Goal: Find specific page/section: Find specific page/section

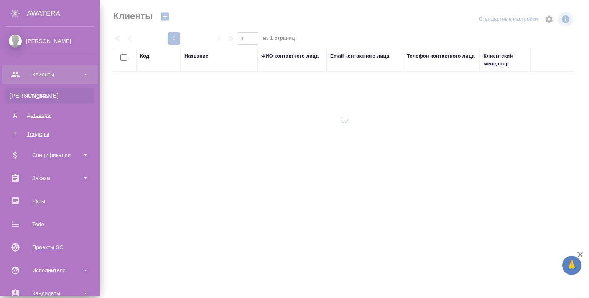
select select "RU"
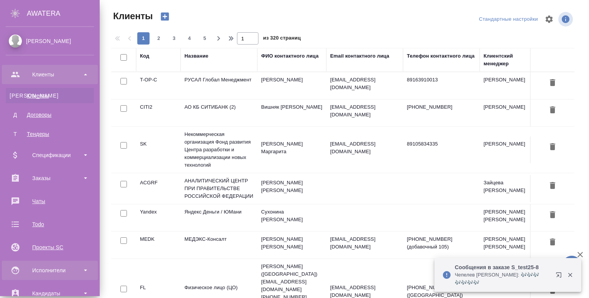
scroll to position [58, 0]
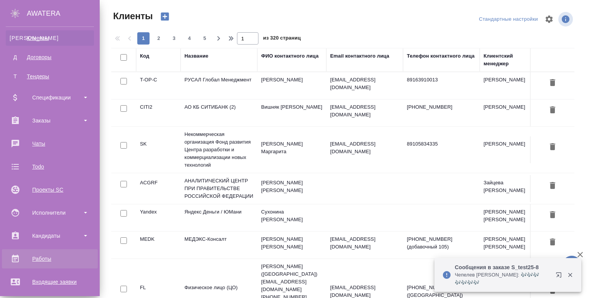
click at [38, 262] on div "Работы" at bounding box center [50, 259] width 88 height 12
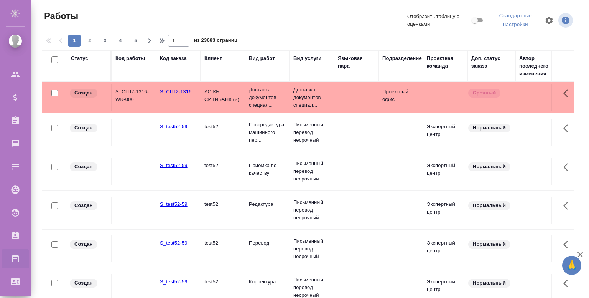
scroll to position [0, 178]
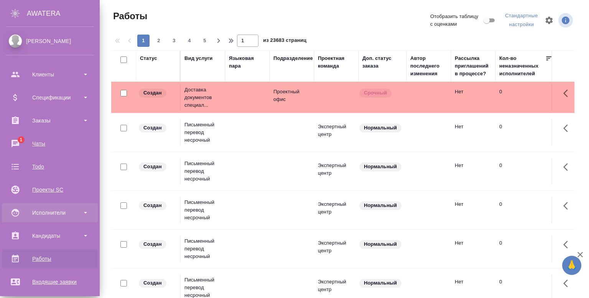
click at [32, 215] on div "Исполнители" at bounding box center [50, 213] width 88 height 12
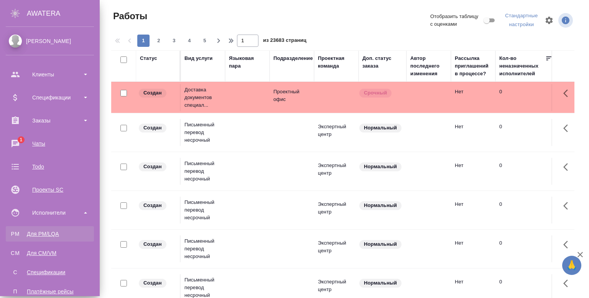
click at [38, 228] on link "PM Для PM/LQA" at bounding box center [50, 233] width 88 height 15
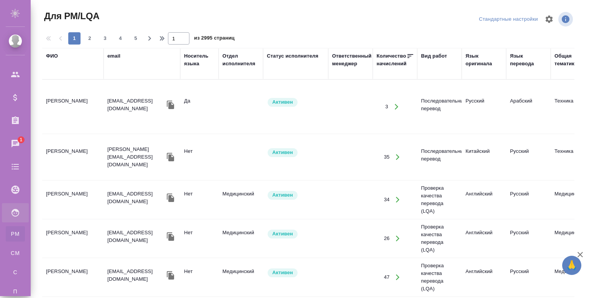
click at [349, 107] on td at bounding box center [350, 106] width 44 height 27
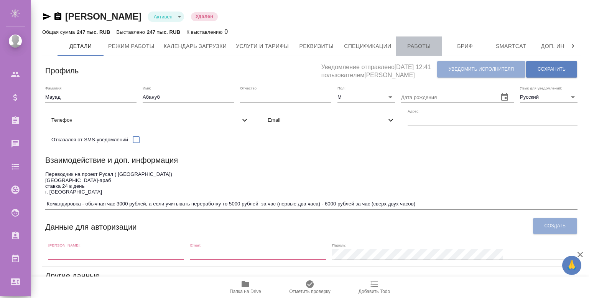
click at [420, 51] on span "Работы" at bounding box center [419, 46] width 37 height 10
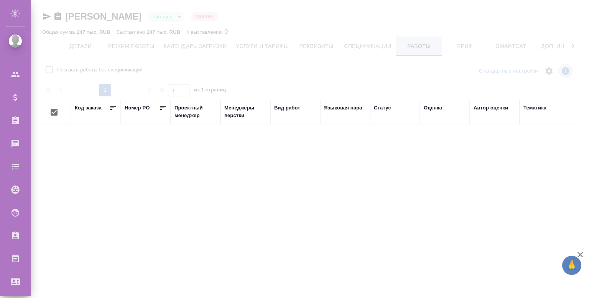
checkbox input "false"
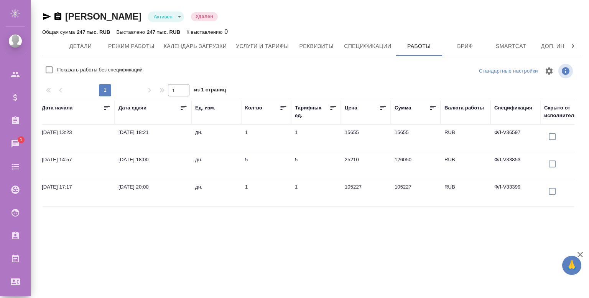
scroll to position [0, 605]
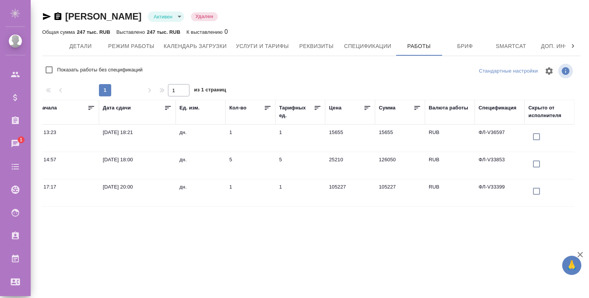
click at [487, 107] on div "Спецификация" at bounding box center [498, 108] width 38 height 8
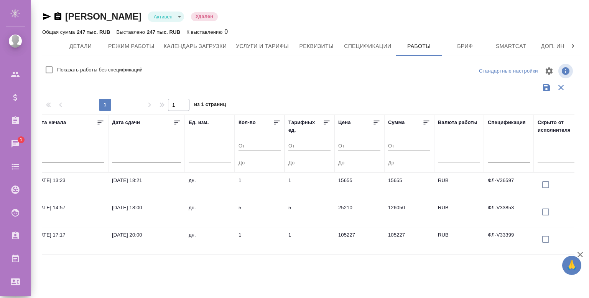
scroll to position [0, 595]
click at [503, 160] on input "text" at bounding box center [509, 157] width 42 height 11
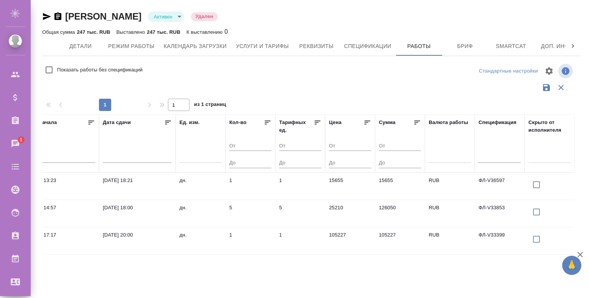
click at [293, 85] on div at bounding box center [308, 87] width 532 height 15
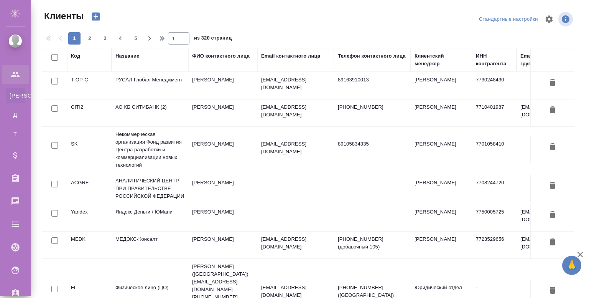
select select "RU"
click at [239, 86] on td "Абдуразакова Самира" at bounding box center [222, 85] width 69 height 27
click at [239, 86] on td "[PERSON_NAME]" at bounding box center [222, 85] width 69 height 27
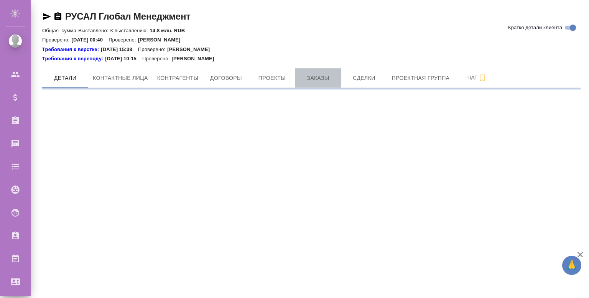
click at [315, 83] on button "Заказы" at bounding box center [318, 77] width 46 height 19
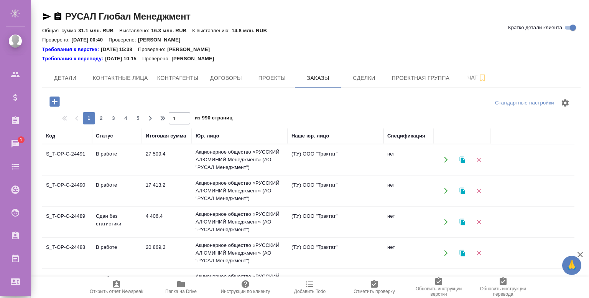
click at [402, 137] on div "Спецификация" at bounding box center [406, 136] width 38 height 8
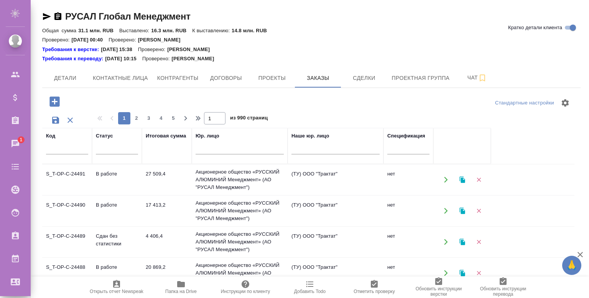
click at [262, 91] on div "Стандартные настройки 1 2 3 4 5 1 из 990 страниц Код Статус Итоговая сумма Юр. …" at bounding box center [311, 259] width 539 height 343
